Goal: Obtain resource: Download file/media

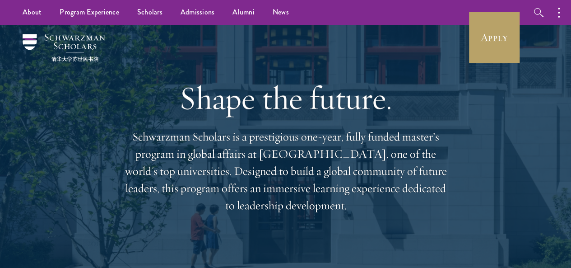
drag, startPoint x: 107, startPoint y: 74, endPoint x: 61, endPoint y: 98, distance: 51.3
click at [107, 74] on div "Shape the future. Schwarzman Scholars is a prestigious one-year, fully funded m…" at bounding box center [285, 146] width 517 height 243
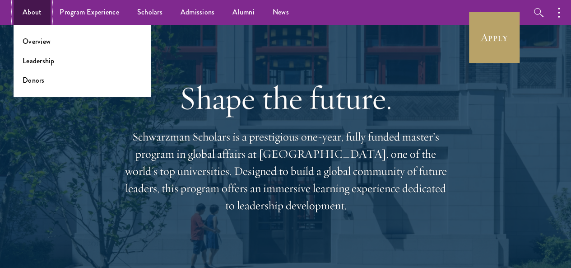
drag, startPoint x: 32, startPoint y: 6, endPoint x: 30, endPoint y: 19, distance: 13.3
click at [32, 6] on link "About" at bounding box center [32, 12] width 37 height 25
click at [44, 44] on link "Overview" at bounding box center [37, 41] width 28 height 10
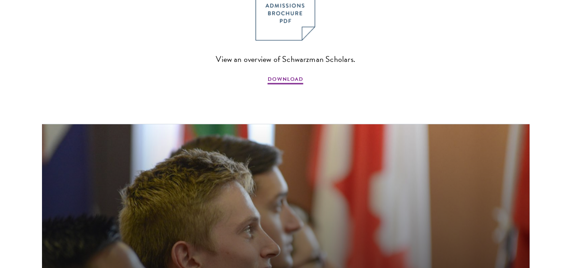
scroll to position [1039, 0]
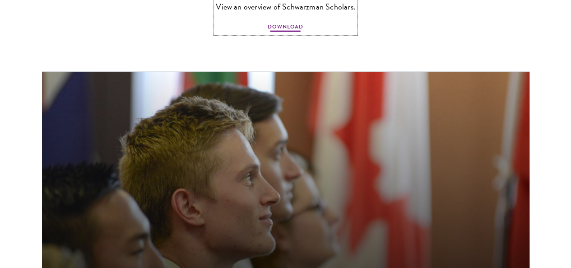
click at [280, 33] on span "DOWNLOAD" at bounding box center [286, 28] width 36 height 11
